Goal: Browse casually: Explore the website without a specific task or goal

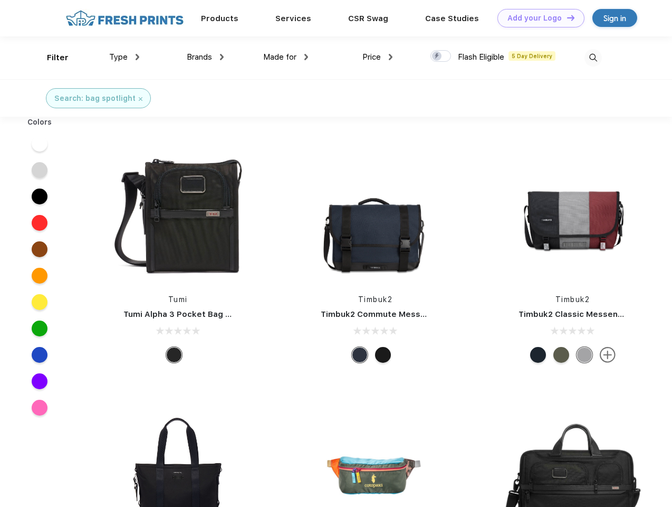
click at [537, 18] on link "Add your Logo Design Tool" at bounding box center [541, 18] width 87 height 18
click at [0, 0] on div "Design Tool" at bounding box center [0, 0] width 0 height 0
click at [566, 17] on link "Add your Logo Design Tool" at bounding box center [541, 18] width 87 height 18
click at [51, 58] on div "Filter" at bounding box center [58, 58] width 22 height 12
click at [125, 57] on span "Type" at bounding box center [118, 56] width 18 height 9
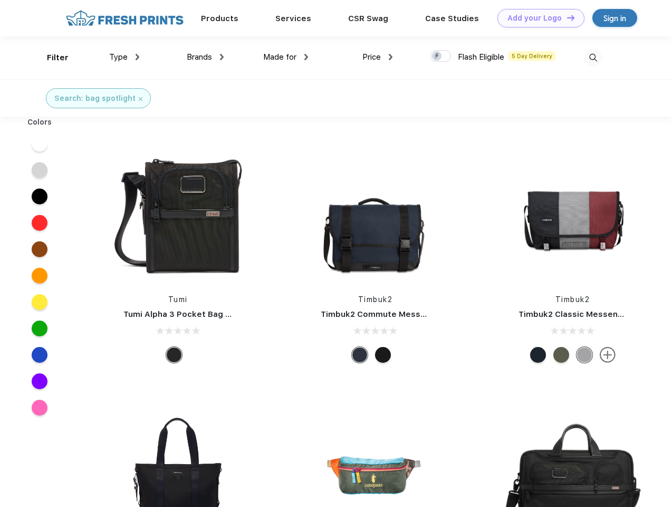
click at [205, 57] on span "Brands" at bounding box center [199, 56] width 25 height 9
click at [286, 57] on span "Made for" at bounding box center [279, 56] width 33 height 9
click at [378, 57] on span "Price" at bounding box center [372, 56] width 18 height 9
click at [441, 56] on div at bounding box center [441, 56] width 21 height 12
click at [438, 56] on input "checkbox" at bounding box center [434, 53] width 7 height 7
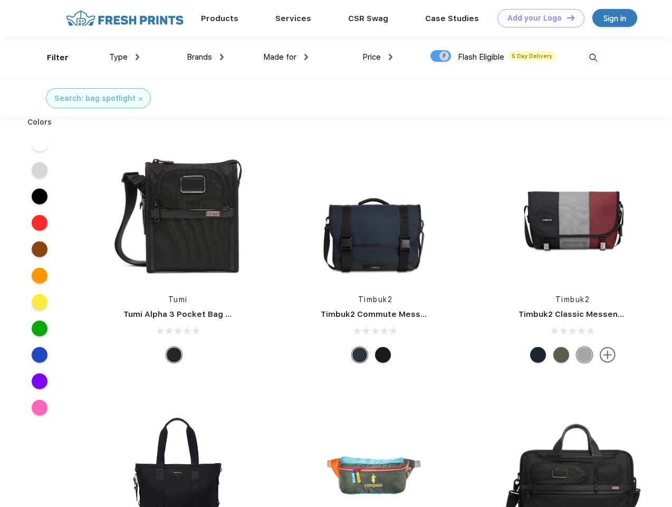
click at [593, 58] on img at bounding box center [593, 57] width 17 height 17
